Goal: Book appointment/travel/reservation

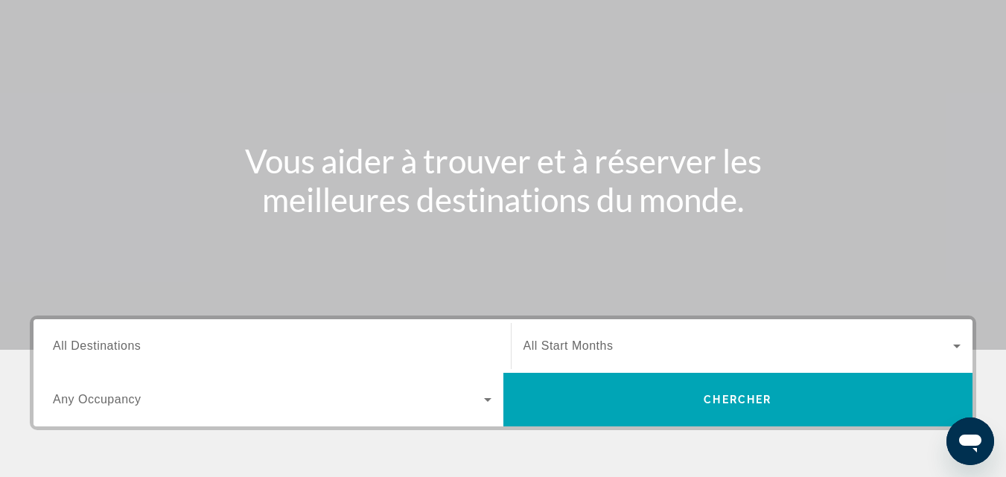
scroll to position [298, 0]
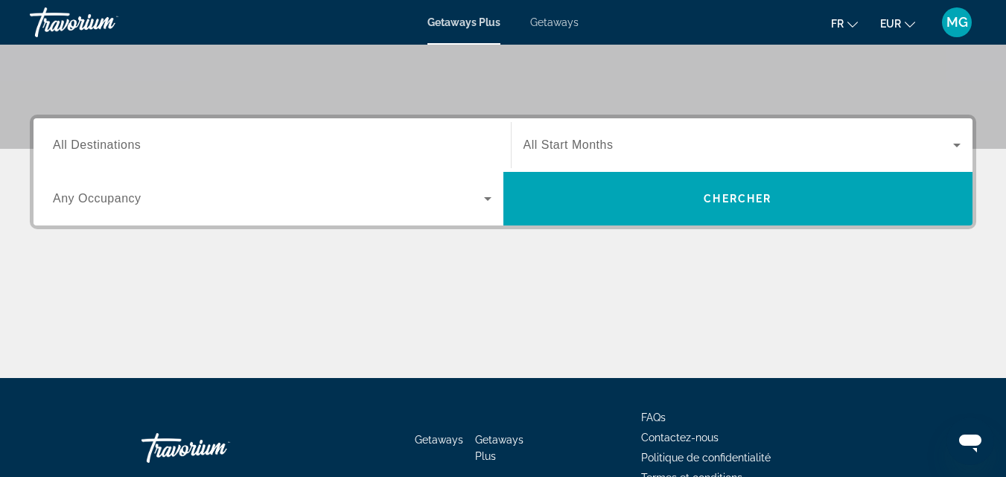
click at [543, 25] on span "Getaways" at bounding box center [554, 22] width 48 height 12
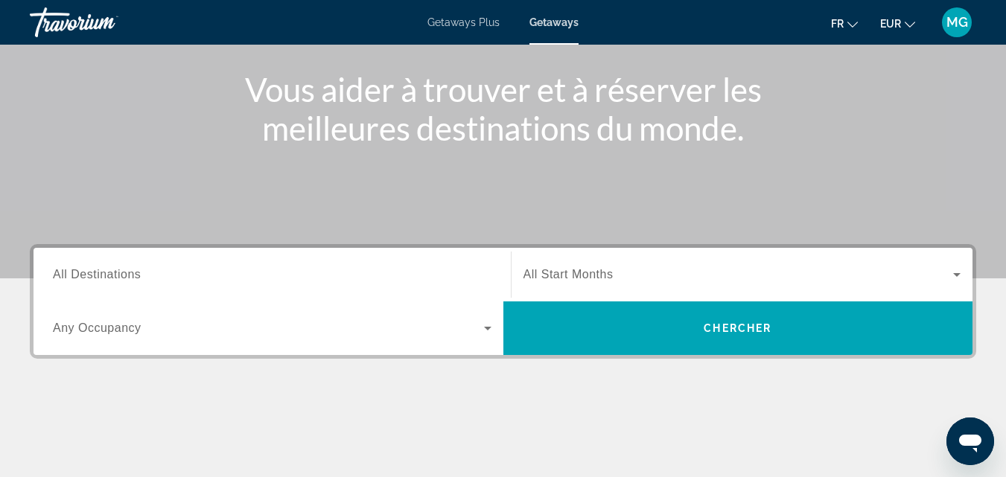
scroll to position [223, 0]
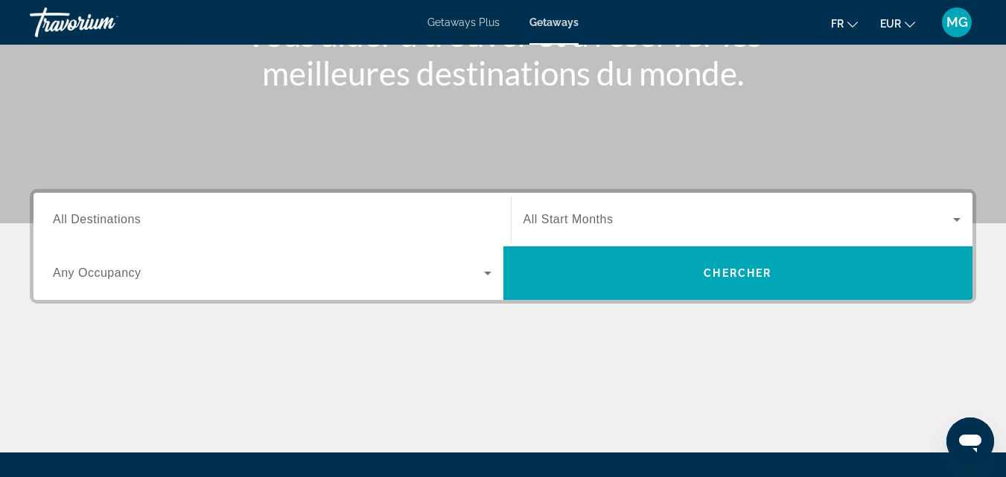
click at [578, 225] on span "All Start Months" at bounding box center [568, 219] width 90 height 13
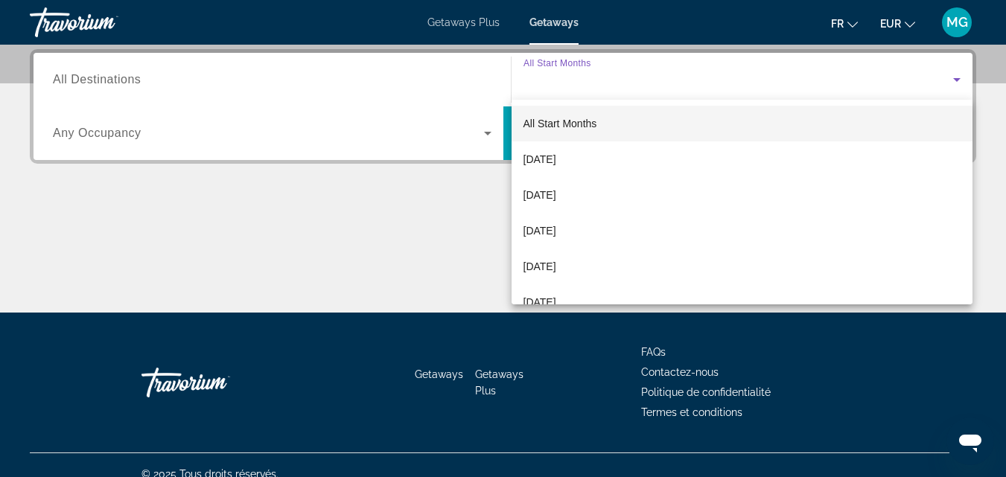
scroll to position [364, 0]
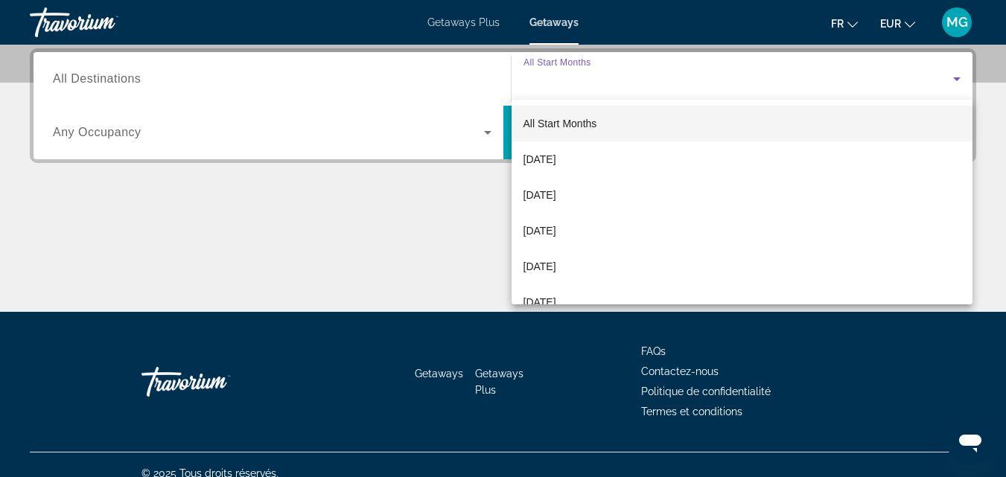
click at [315, 238] on div at bounding box center [503, 238] width 1006 height 477
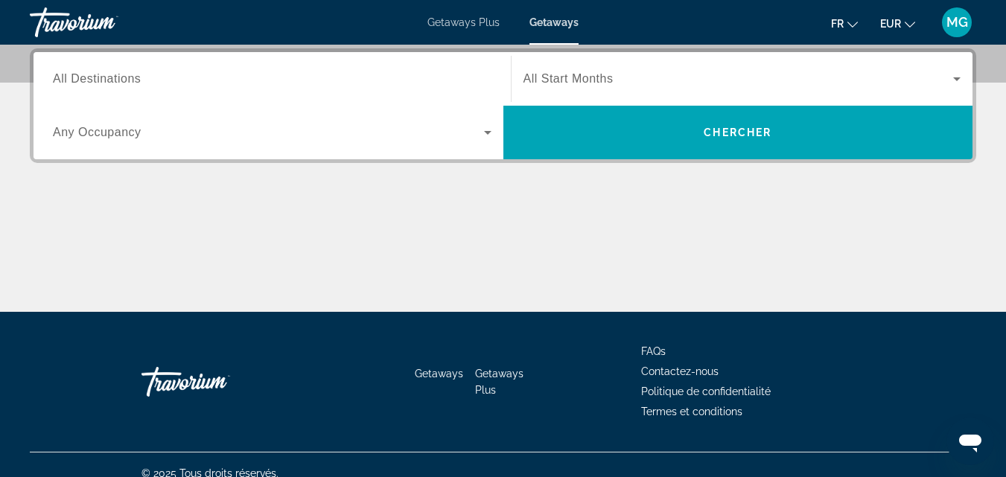
click at [476, 25] on span "Getaways Plus" at bounding box center [463, 22] width 72 height 12
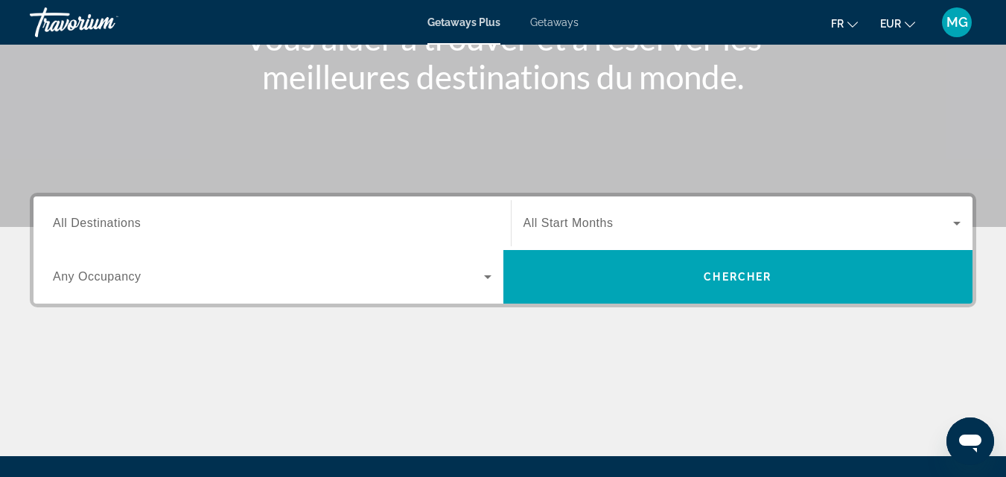
scroll to position [223, 0]
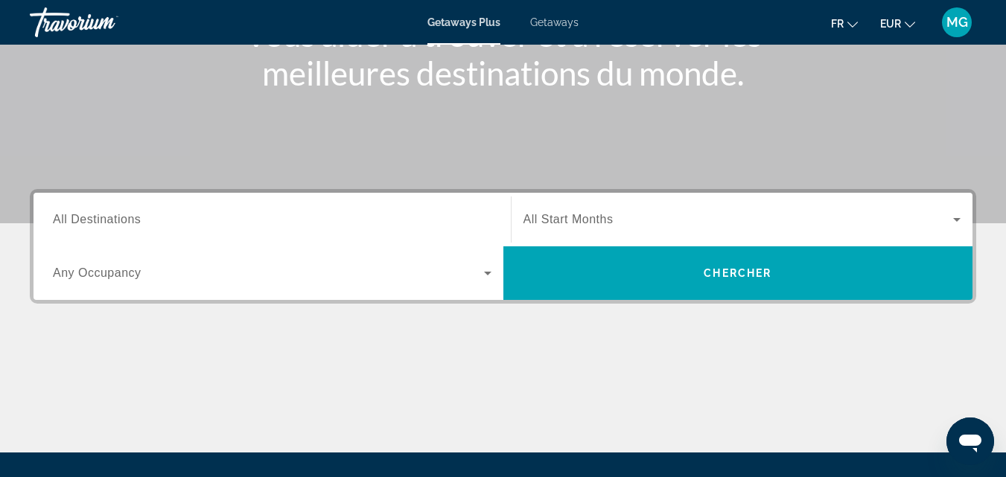
click at [645, 204] on div "Search widget" at bounding box center [742, 220] width 438 height 42
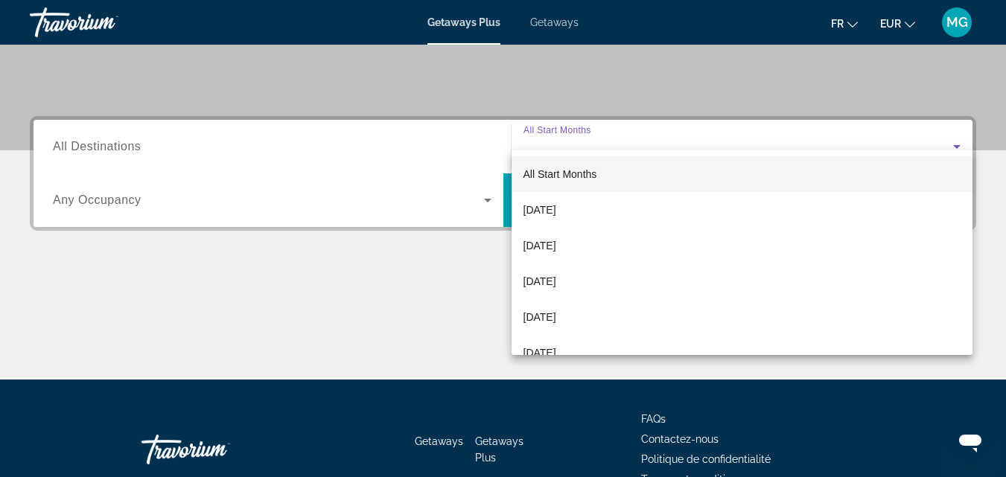
scroll to position [364, 0]
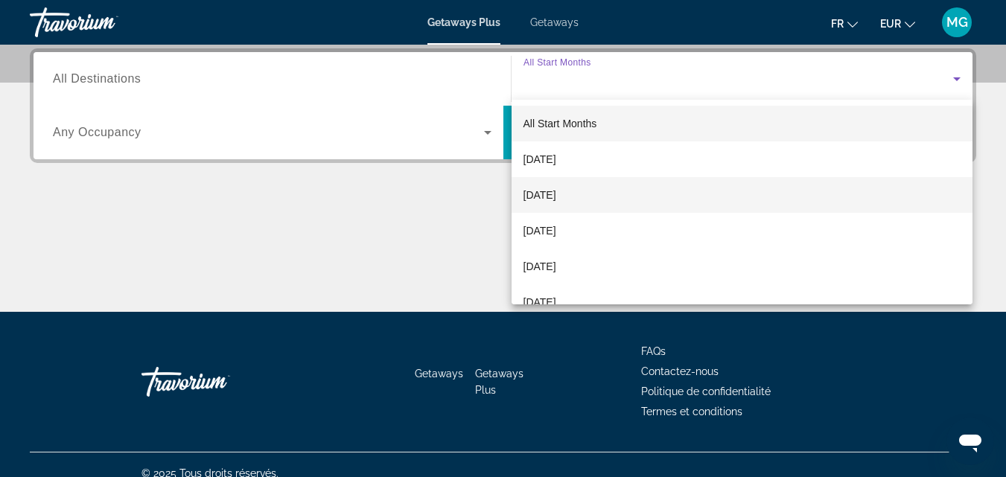
click at [641, 200] on mat-option "[DATE]" at bounding box center [742, 195] width 462 height 36
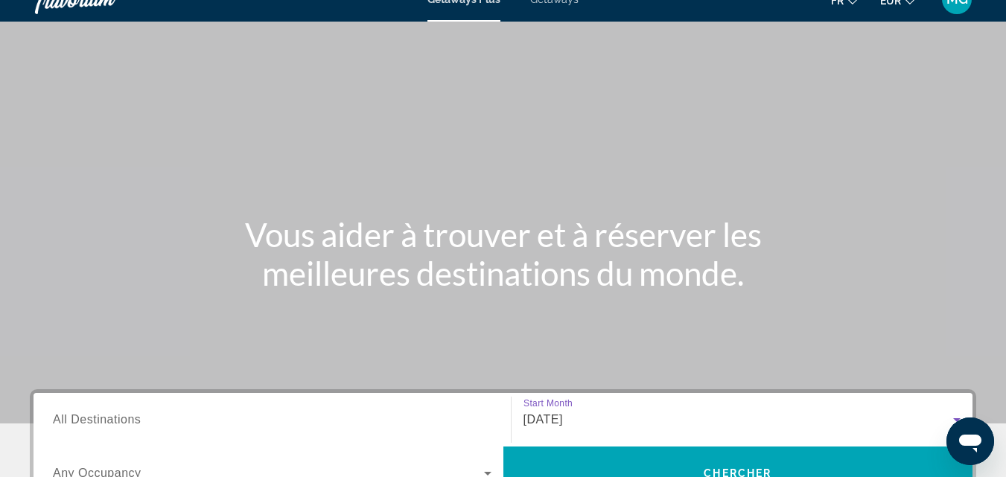
scroll to position [0, 0]
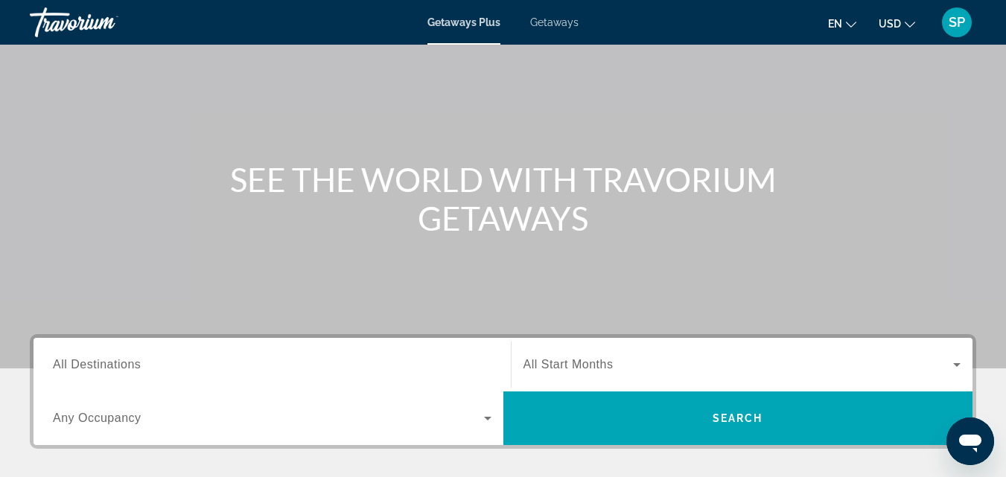
scroll to position [74, 0]
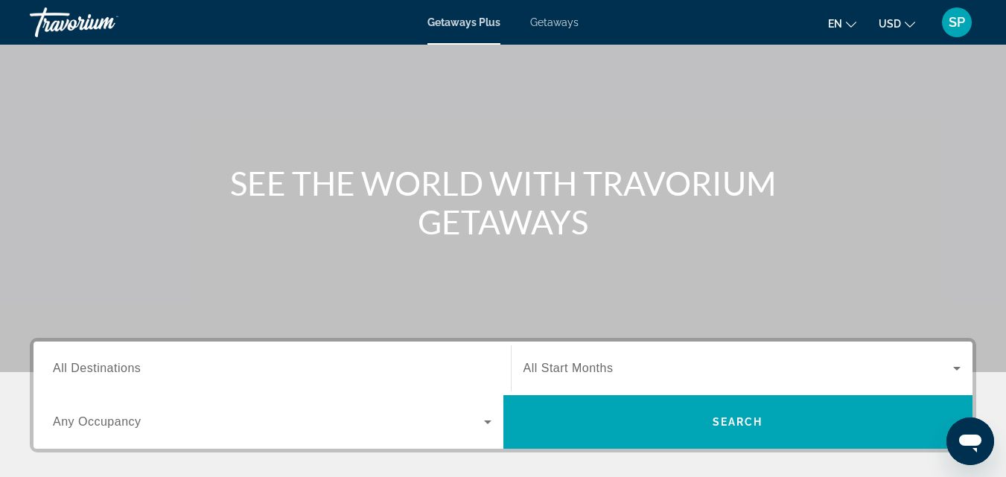
click at [556, 18] on span "Getaways" at bounding box center [554, 22] width 48 height 12
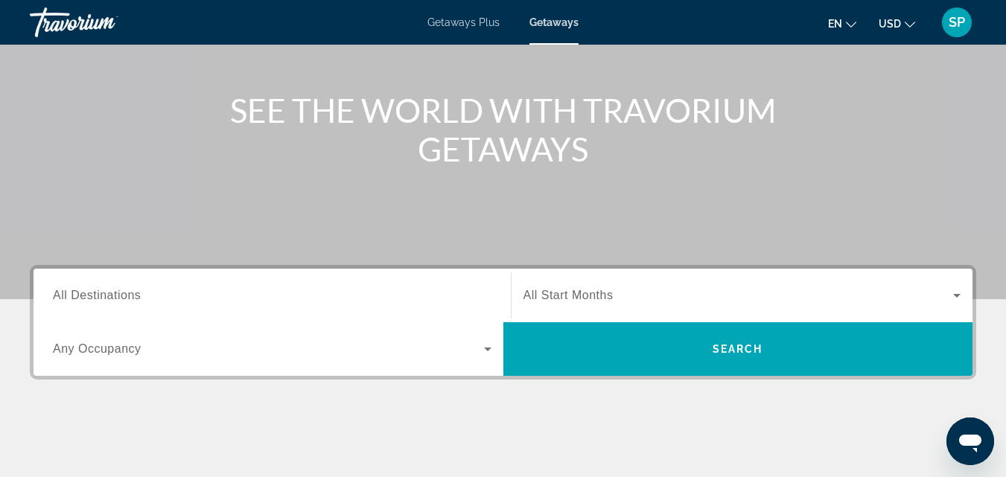
scroll to position [149, 0]
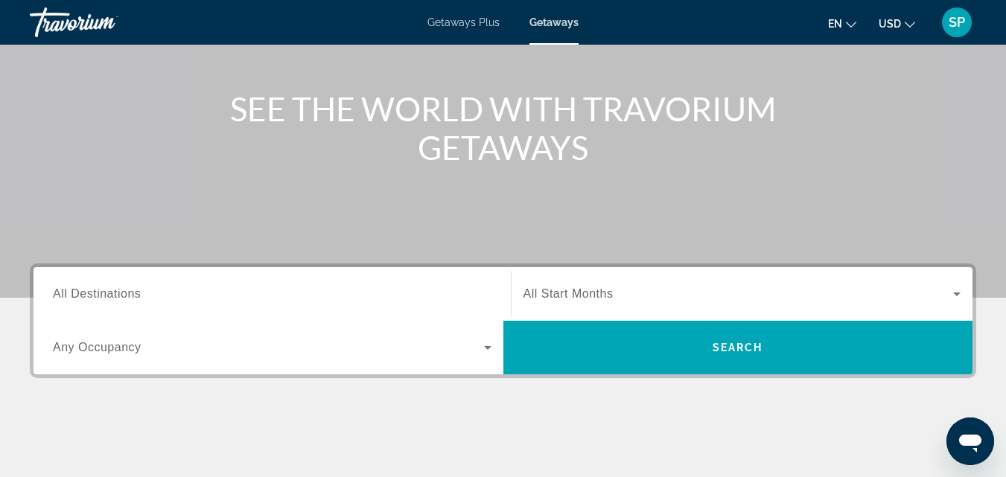
click at [598, 297] on span "All Start Months" at bounding box center [568, 293] width 90 height 13
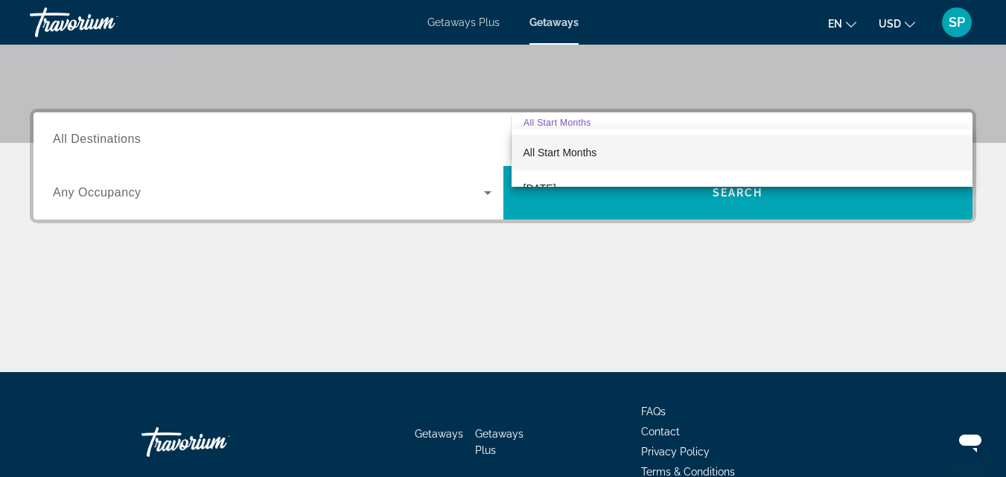
scroll to position [215, 0]
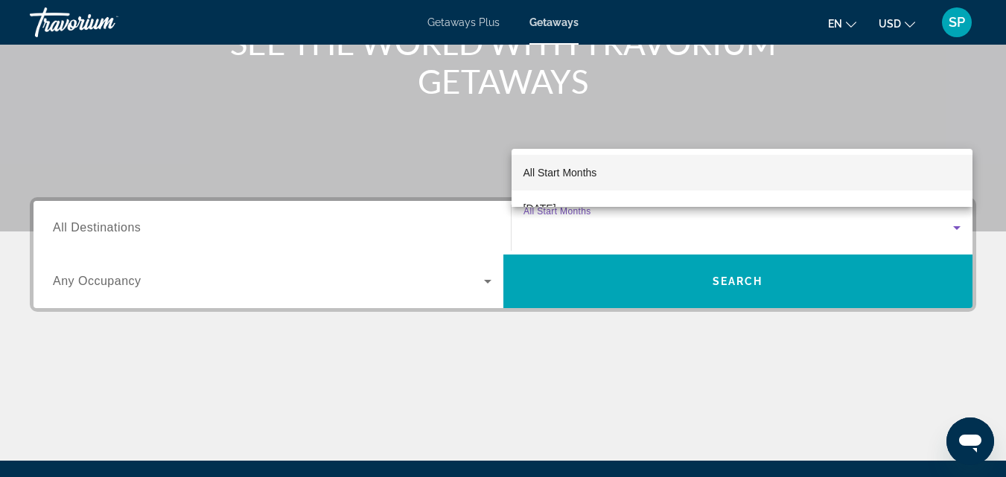
click at [560, 169] on span "All Start Months" at bounding box center [560, 173] width 74 height 12
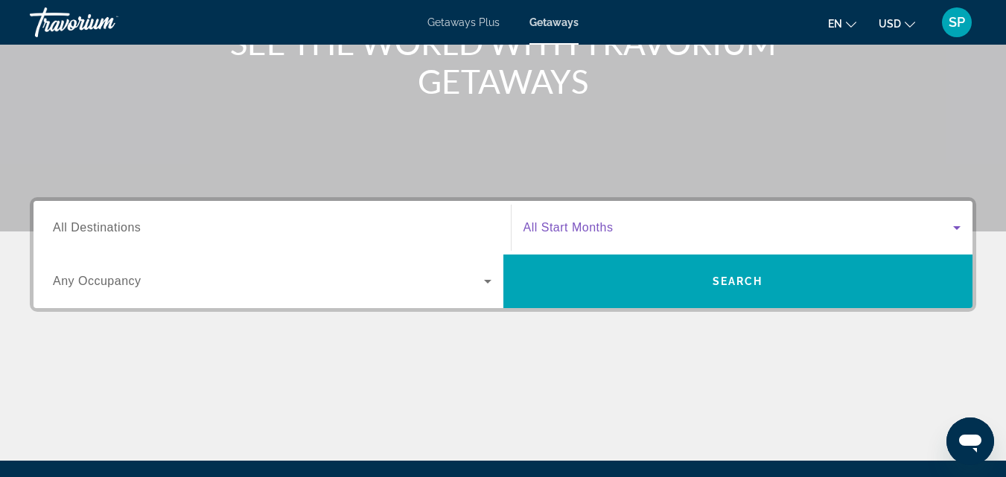
click at [581, 232] on span "All Start Months" at bounding box center [568, 227] width 90 height 13
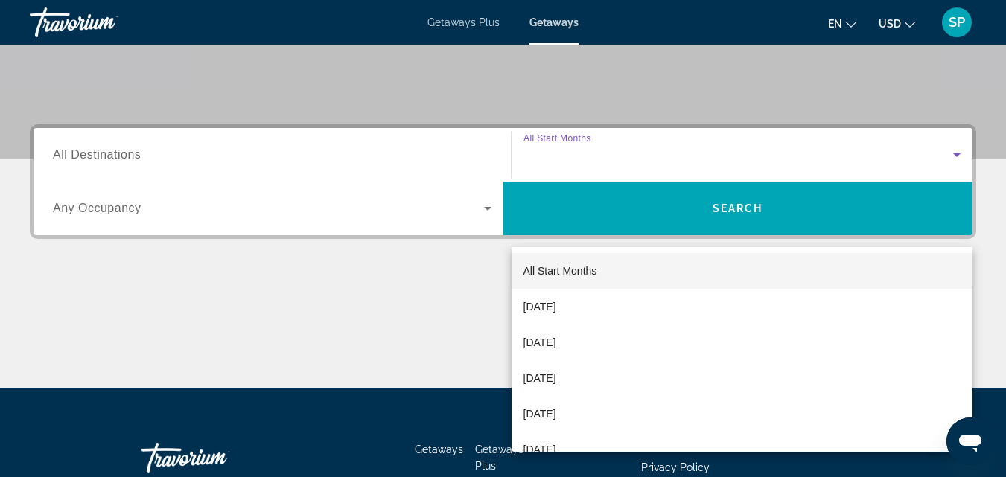
scroll to position [364, 0]
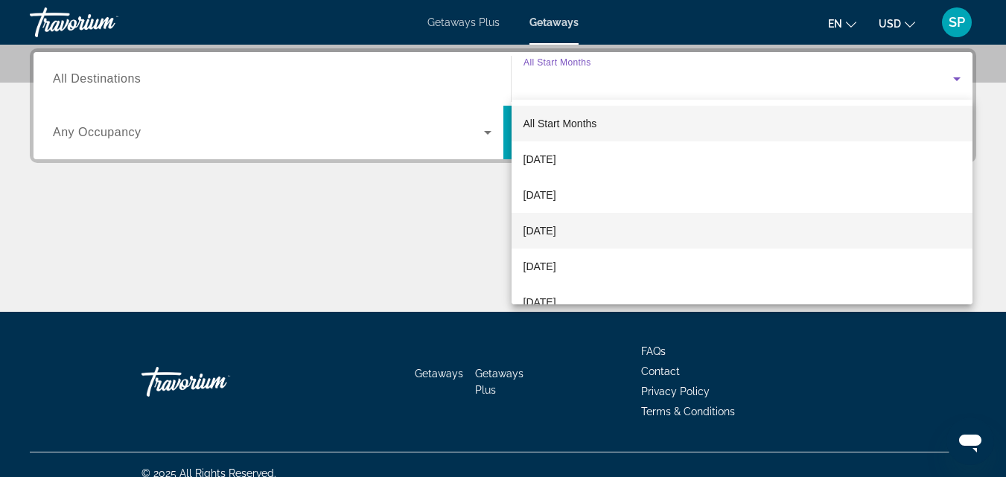
click at [556, 228] on span "[DATE]" at bounding box center [539, 231] width 33 height 18
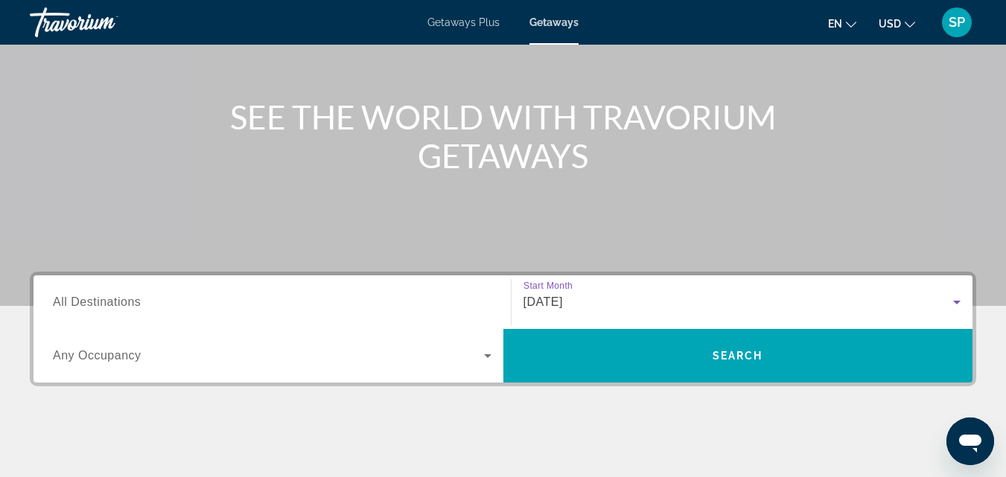
scroll to position [66, 0]
